Goal: Complete application form

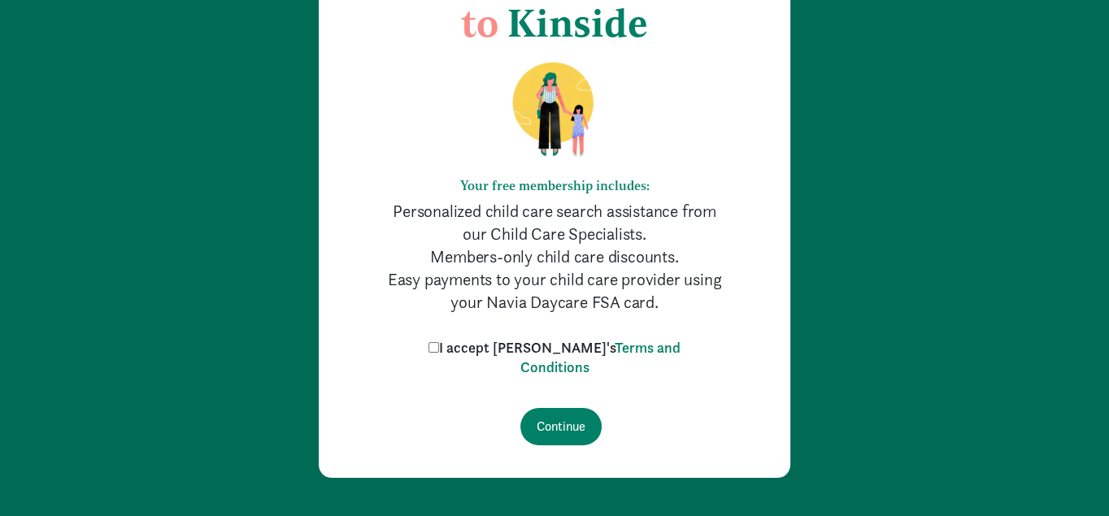
scroll to position [170, 0]
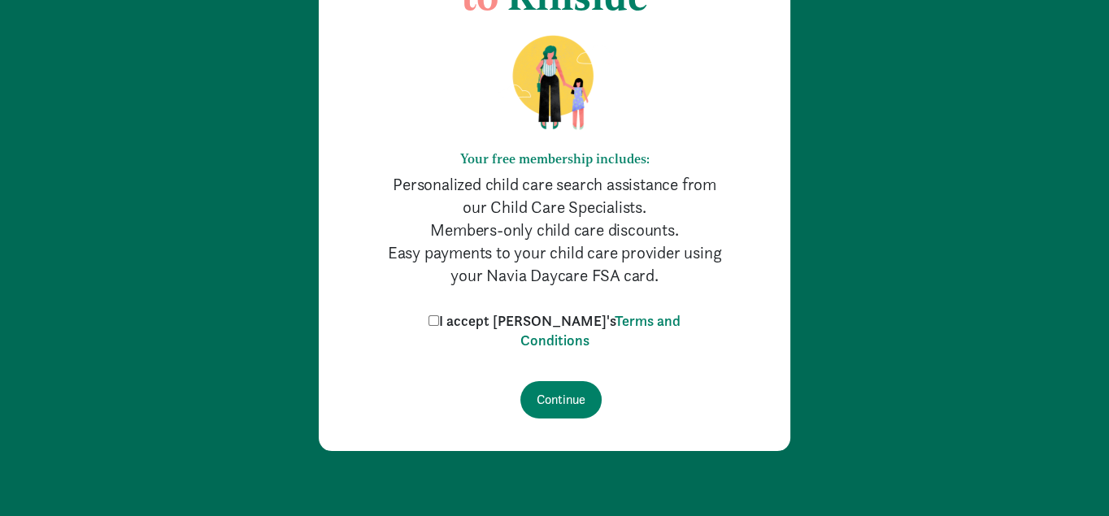
click at [510, 318] on label "I accept [PERSON_NAME]'s Terms and Conditions" at bounding box center [554, 330] width 260 height 39
click at [439, 318] on input "I accept [PERSON_NAME]'s Terms and Conditions" at bounding box center [433, 320] width 11 height 11
checkbox input "true"
click at [572, 398] on input "Continue" at bounding box center [560, 399] width 81 height 37
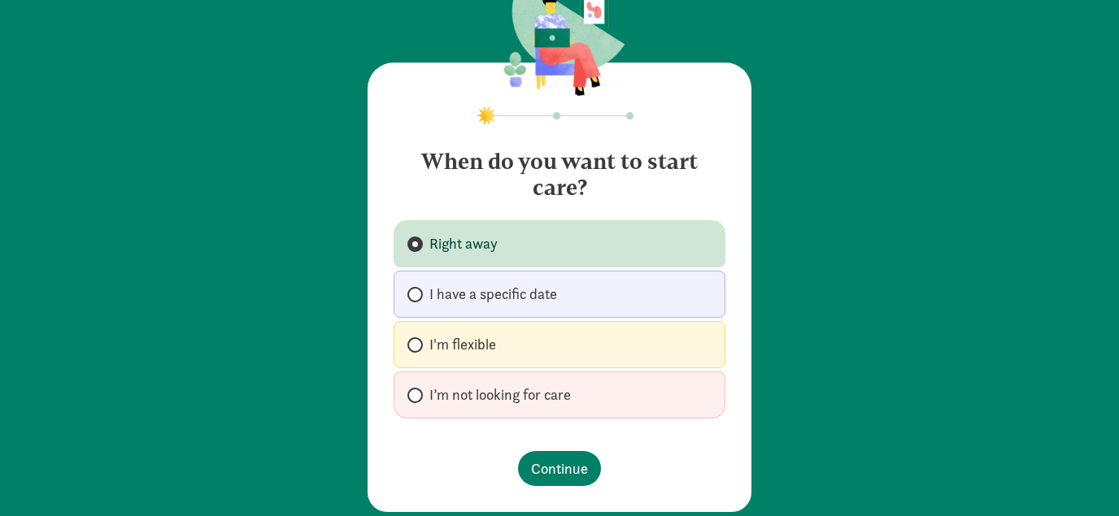
scroll to position [78, 0]
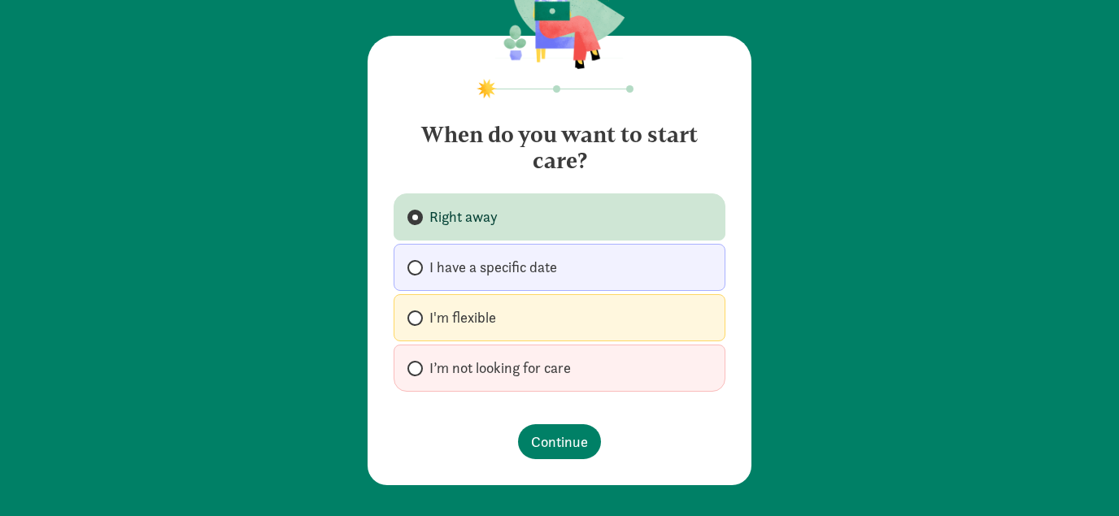
click at [423, 269] on label "I have a specific date" at bounding box center [560, 267] width 332 height 47
click at [418, 269] on input "I have a specific date" at bounding box center [412, 268] width 11 height 11
radio input "true"
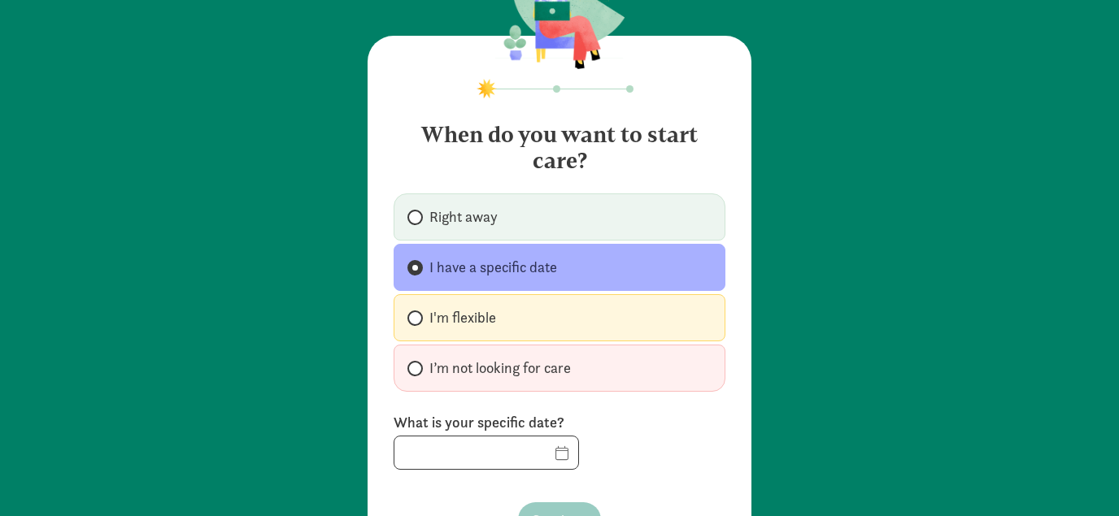
click at [417, 354] on label "I’m not looking for care" at bounding box center [560, 368] width 332 height 47
click at [415, 370] on input "I’m not looking for care" at bounding box center [412, 368] width 11 height 11
radio input "true"
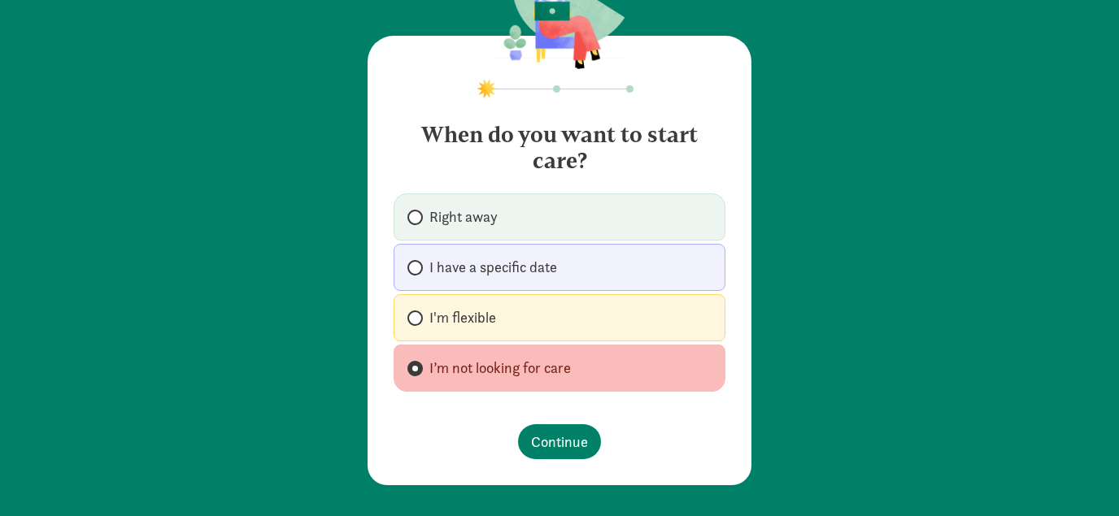
click at [419, 318] on span at bounding box center [414, 318] width 15 height 15
click at [418, 318] on input "I'm flexible" at bounding box center [412, 318] width 11 height 11
radio input "true"
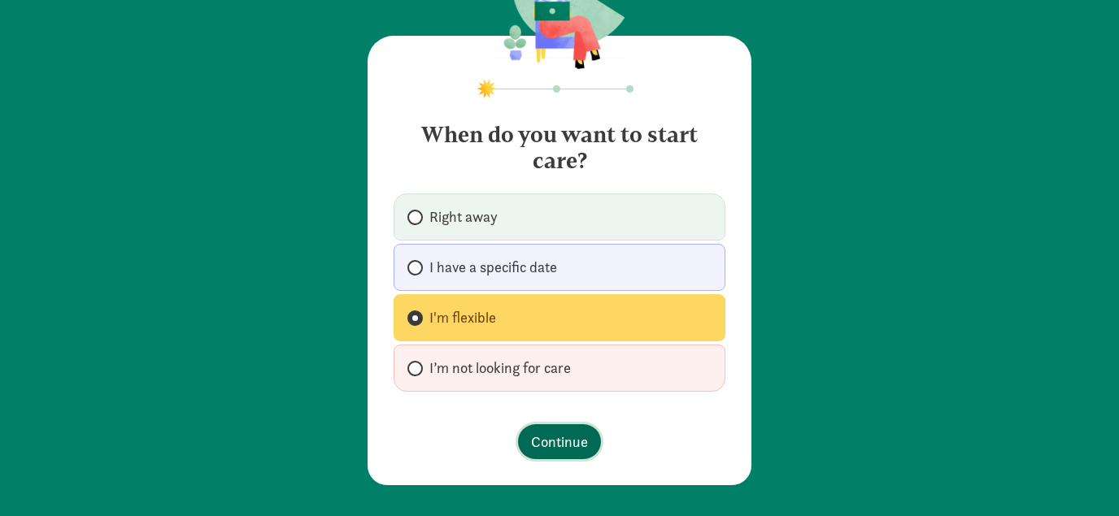
click at [557, 428] on button "Continue" at bounding box center [559, 441] width 83 height 35
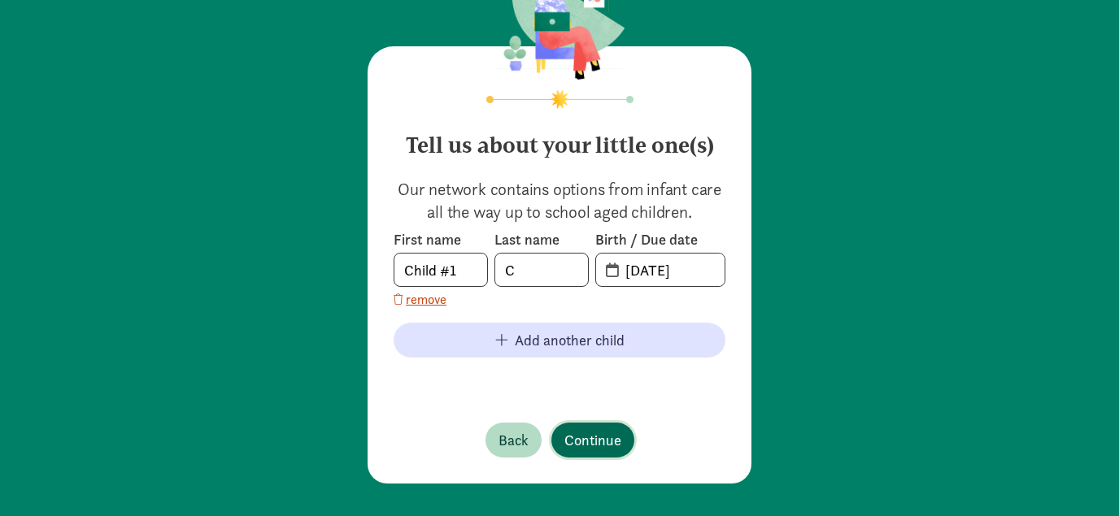
scroll to position [0, 0]
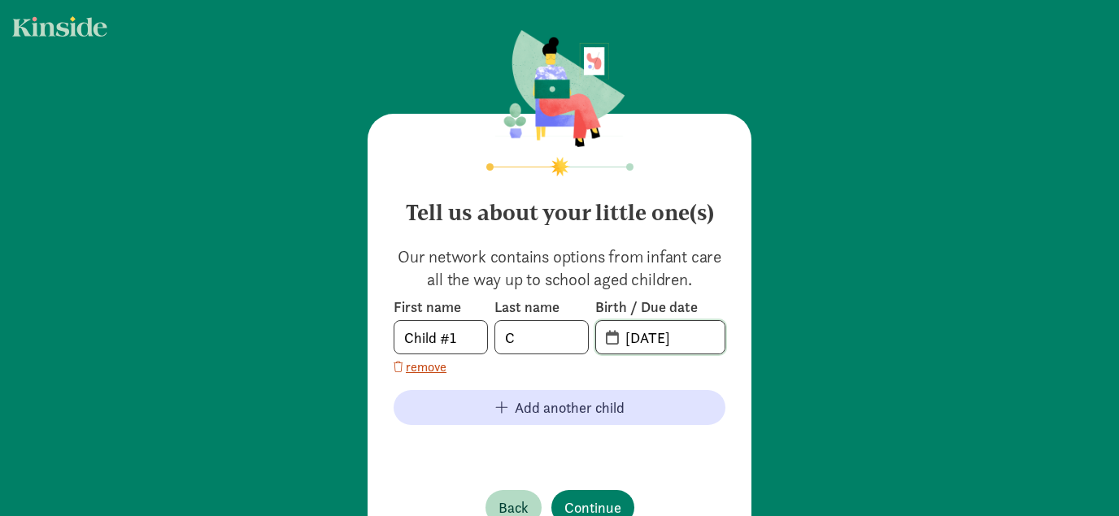
click at [686, 338] on input "[DATE]" at bounding box center [669, 337] width 109 height 33
click at [698, 344] on input "[DATE]" at bounding box center [669, 337] width 109 height 33
click at [424, 369] on span "remove" at bounding box center [426, 368] width 41 height 20
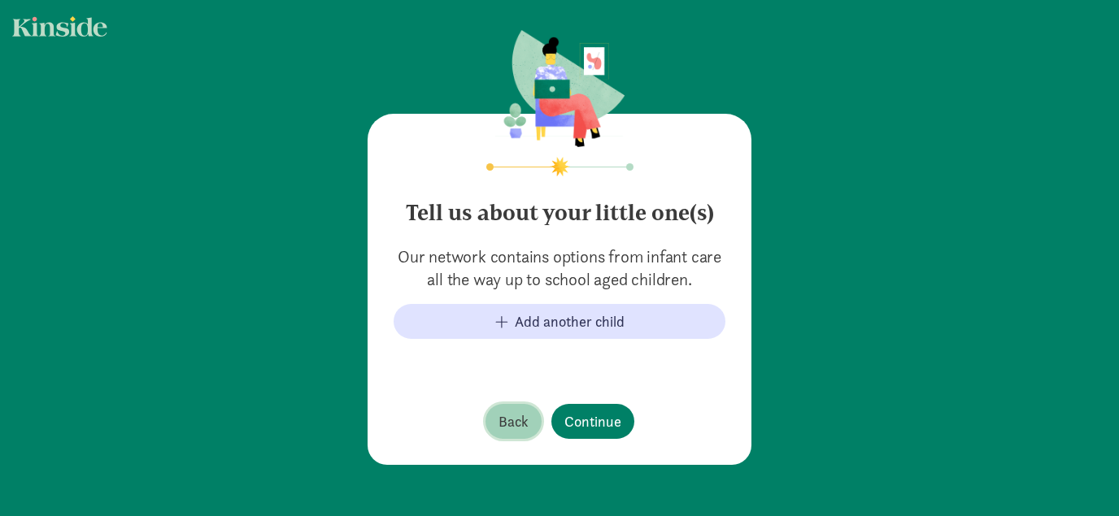
click at [489, 420] on button "Back" at bounding box center [513, 421] width 56 height 35
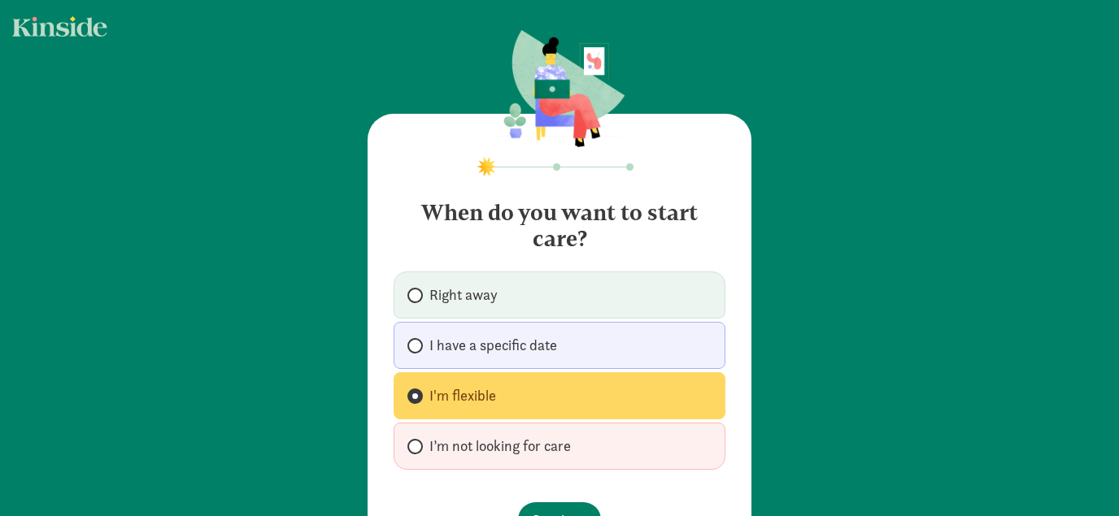
click at [489, 420] on div "Right away I have a specific date I'm flexible I’m not looking for care" at bounding box center [560, 371] width 332 height 198
